Goal: Task Accomplishment & Management: Complete application form

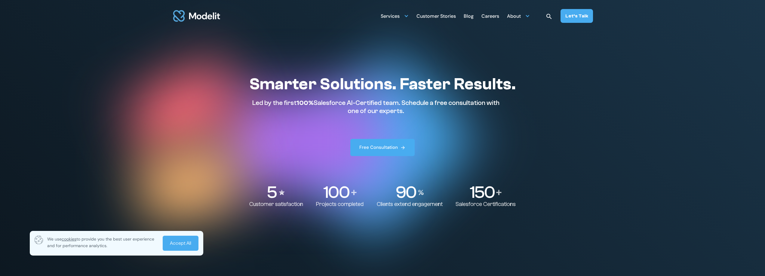
click at [494, 16] on div "Careers" at bounding box center [491, 17] width 18 height 12
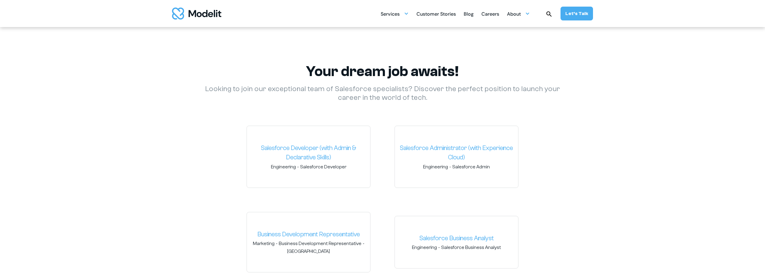
scroll to position [857, 0]
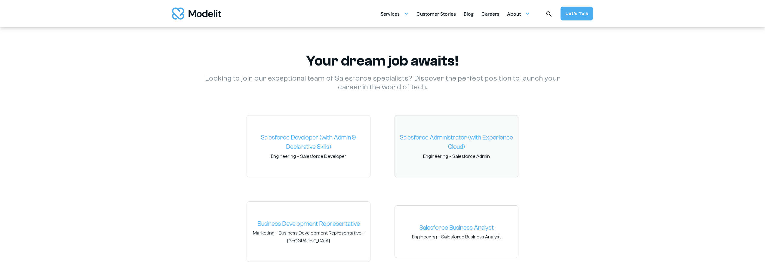
click at [424, 138] on link "Salesforce Administrator (with Experience Cloud)" at bounding box center [457, 142] width 114 height 19
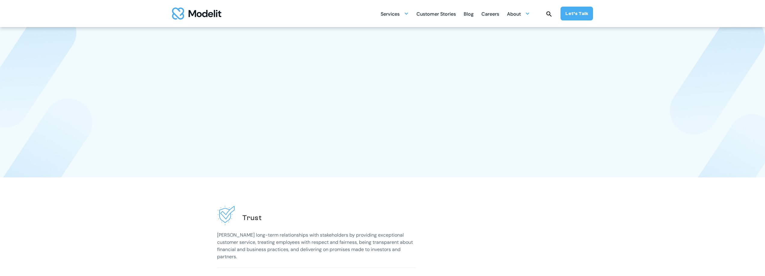
scroll to position [857, 0]
